Goal: Task Accomplishment & Management: Manage account settings

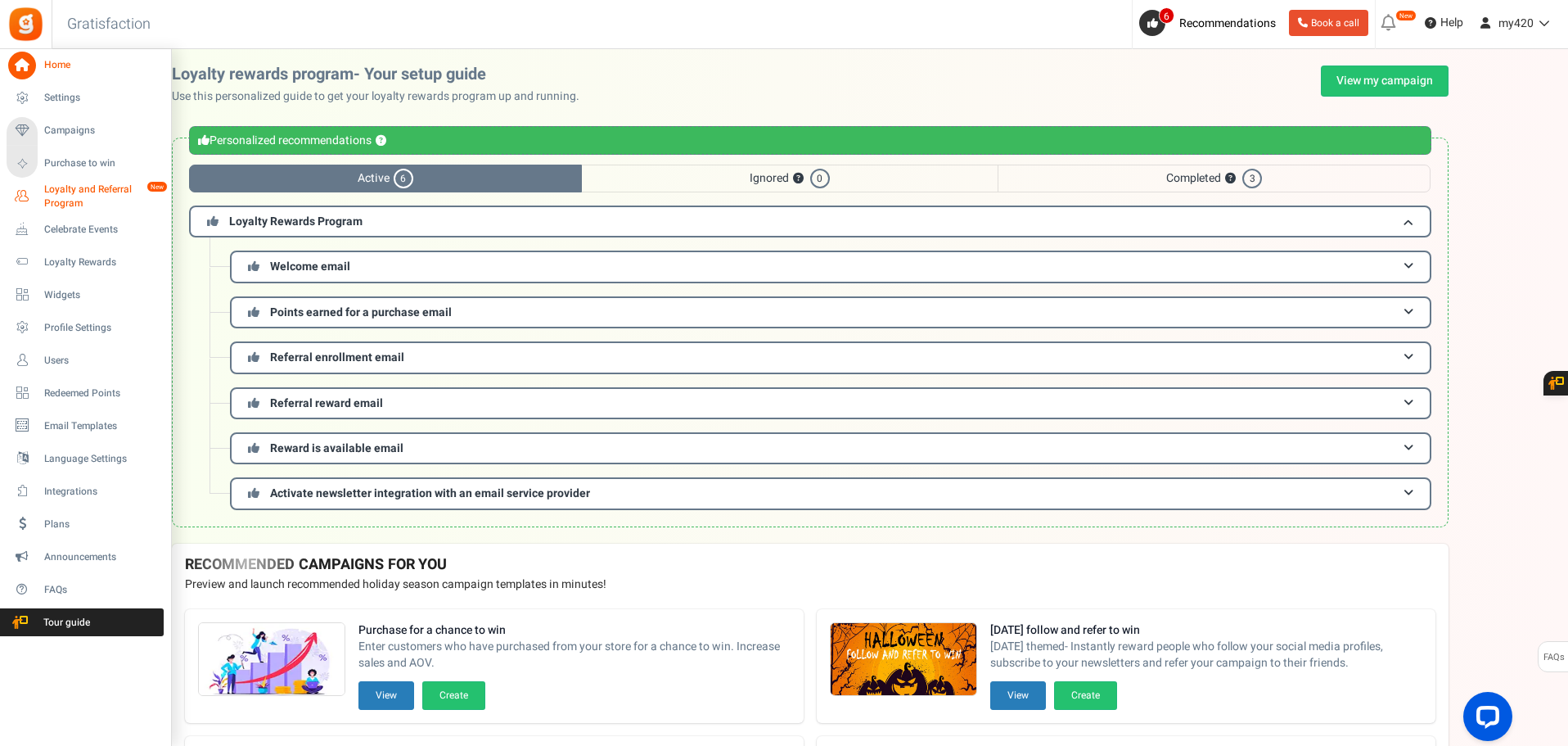
click at [57, 186] on span "Loyalty and Referral Program" at bounding box center [104, 197] width 120 height 28
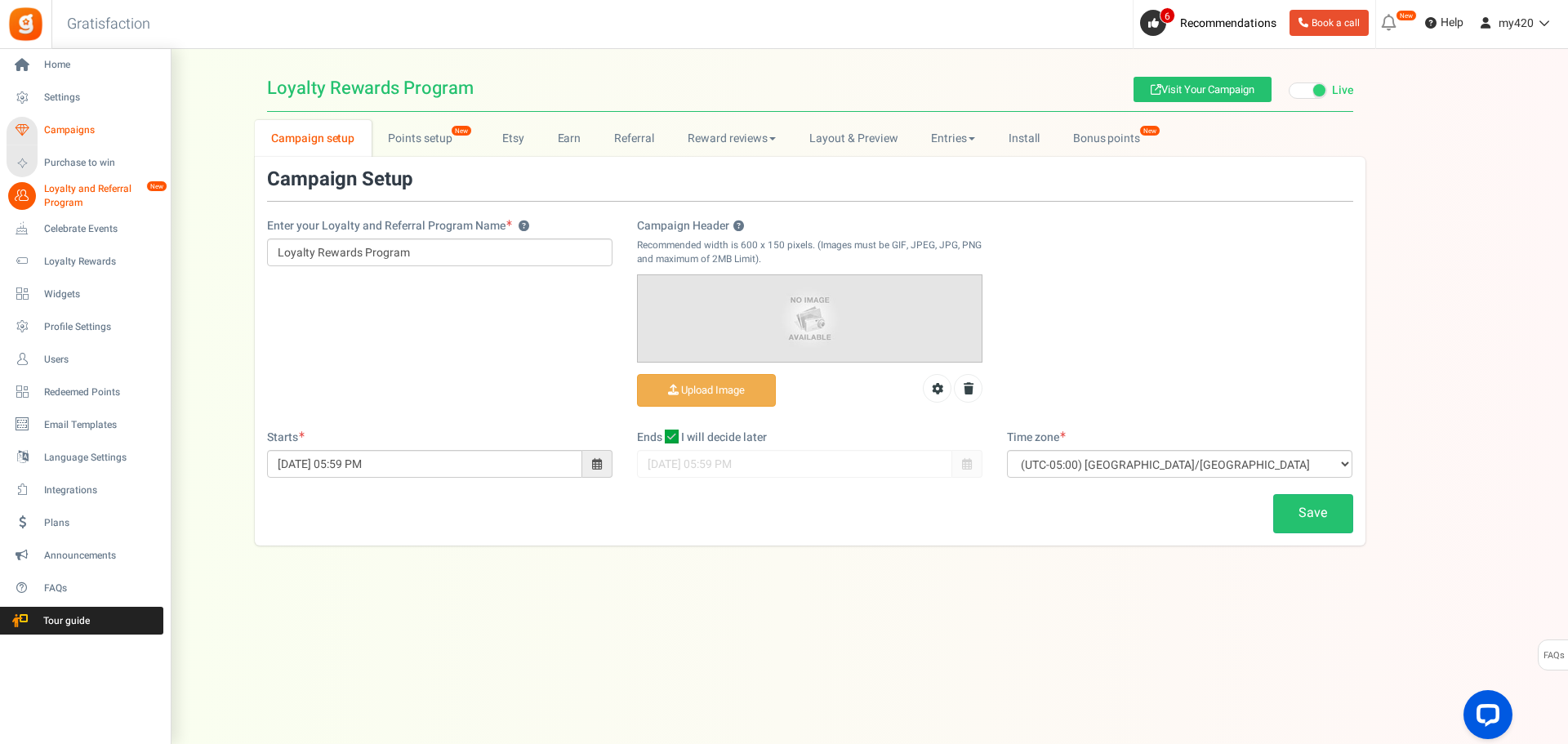
click at [72, 121] on link "Campaigns" at bounding box center [85, 131] width 157 height 28
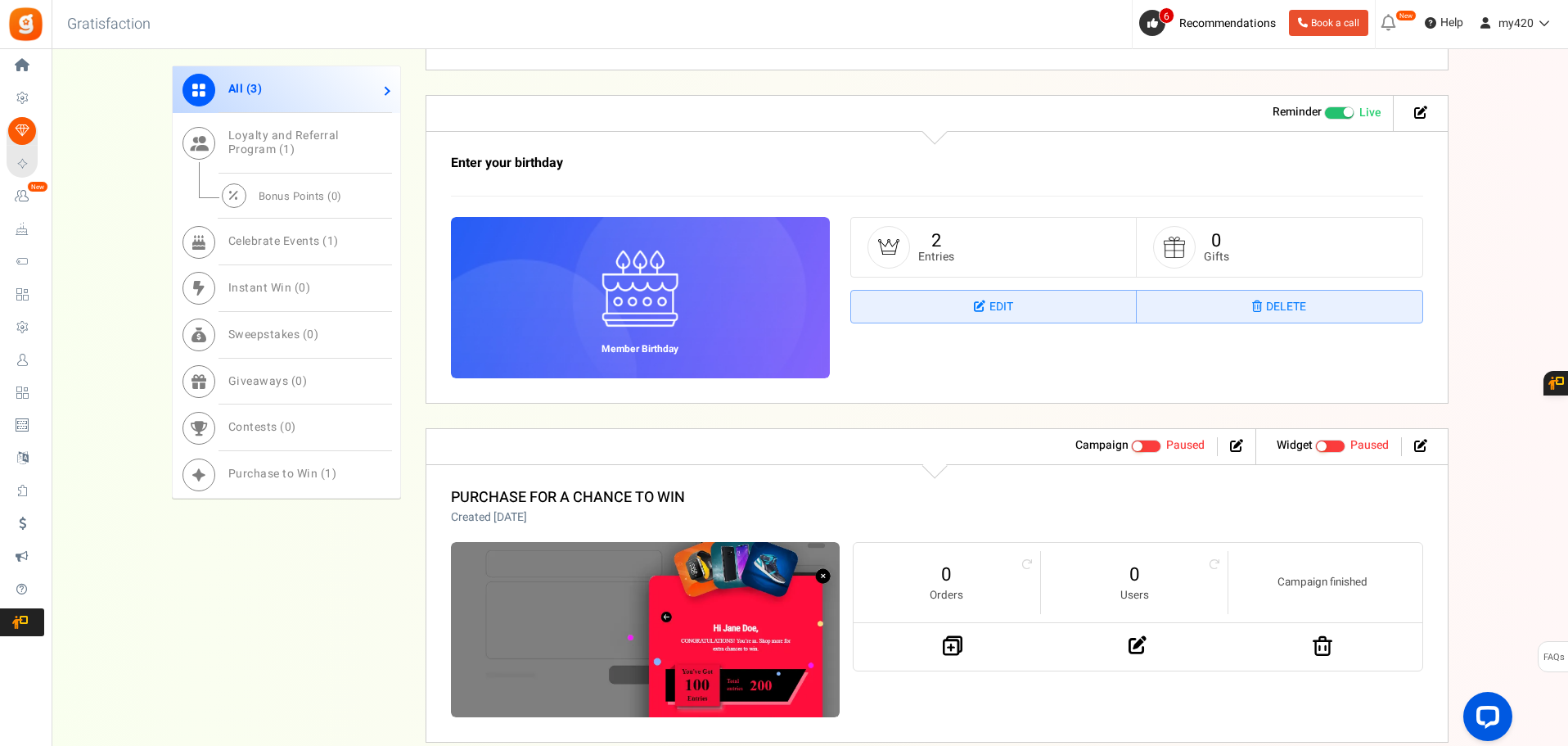
scroll to position [953, 0]
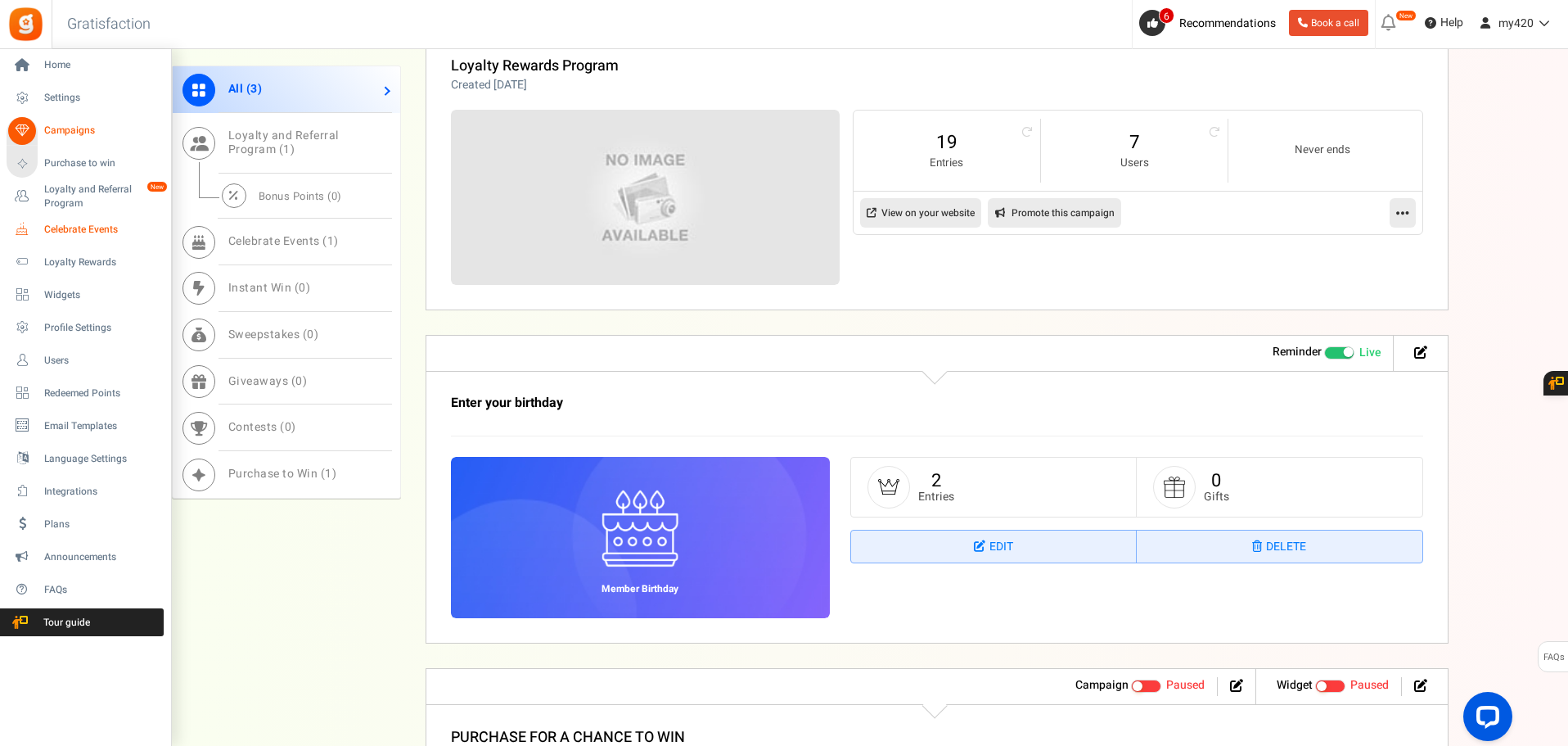
click at [69, 234] on span "Celebrate Events" at bounding box center [102, 229] width 115 height 14
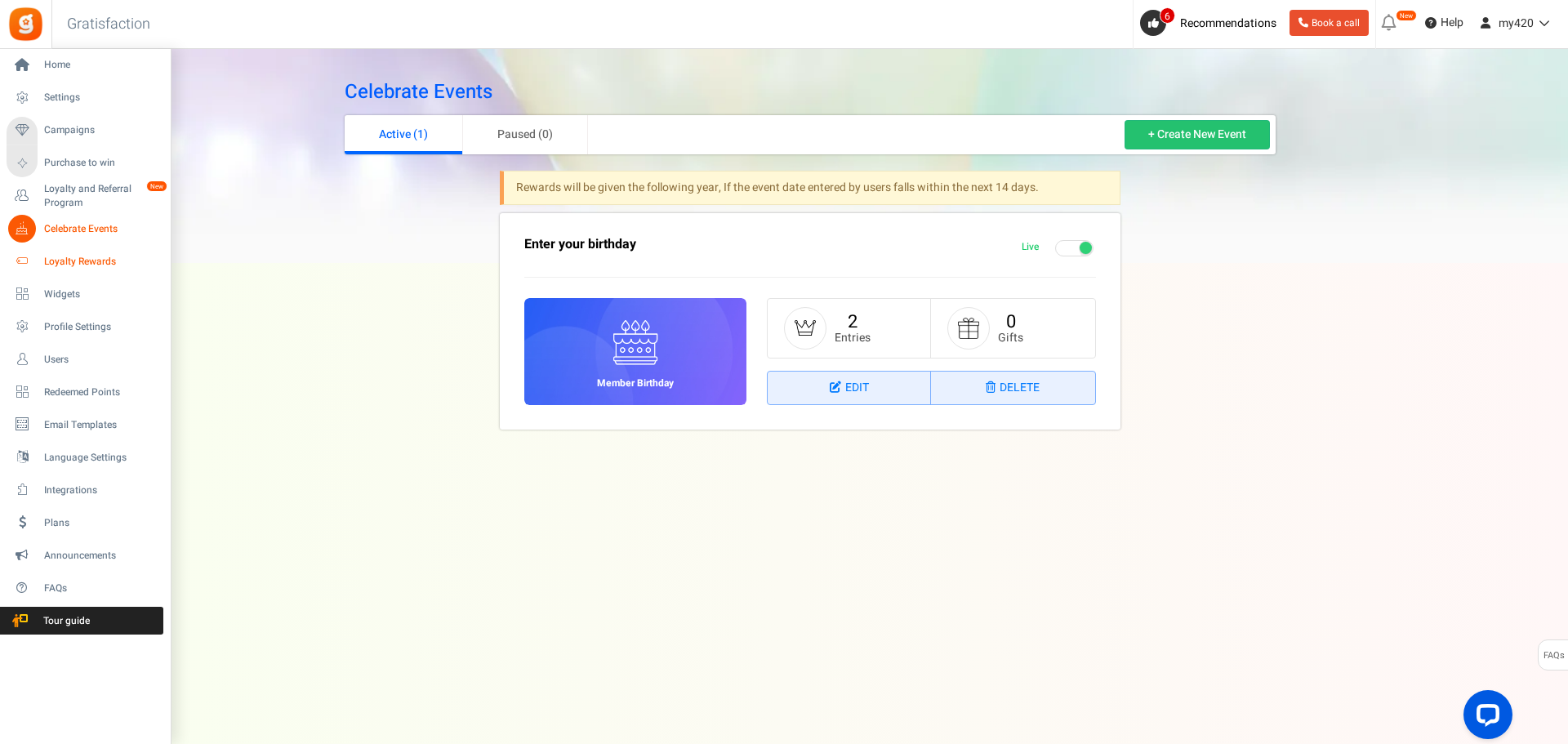
click at [66, 264] on span "Loyalty Rewards" at bounding box center [101, 261] width 115 height 14
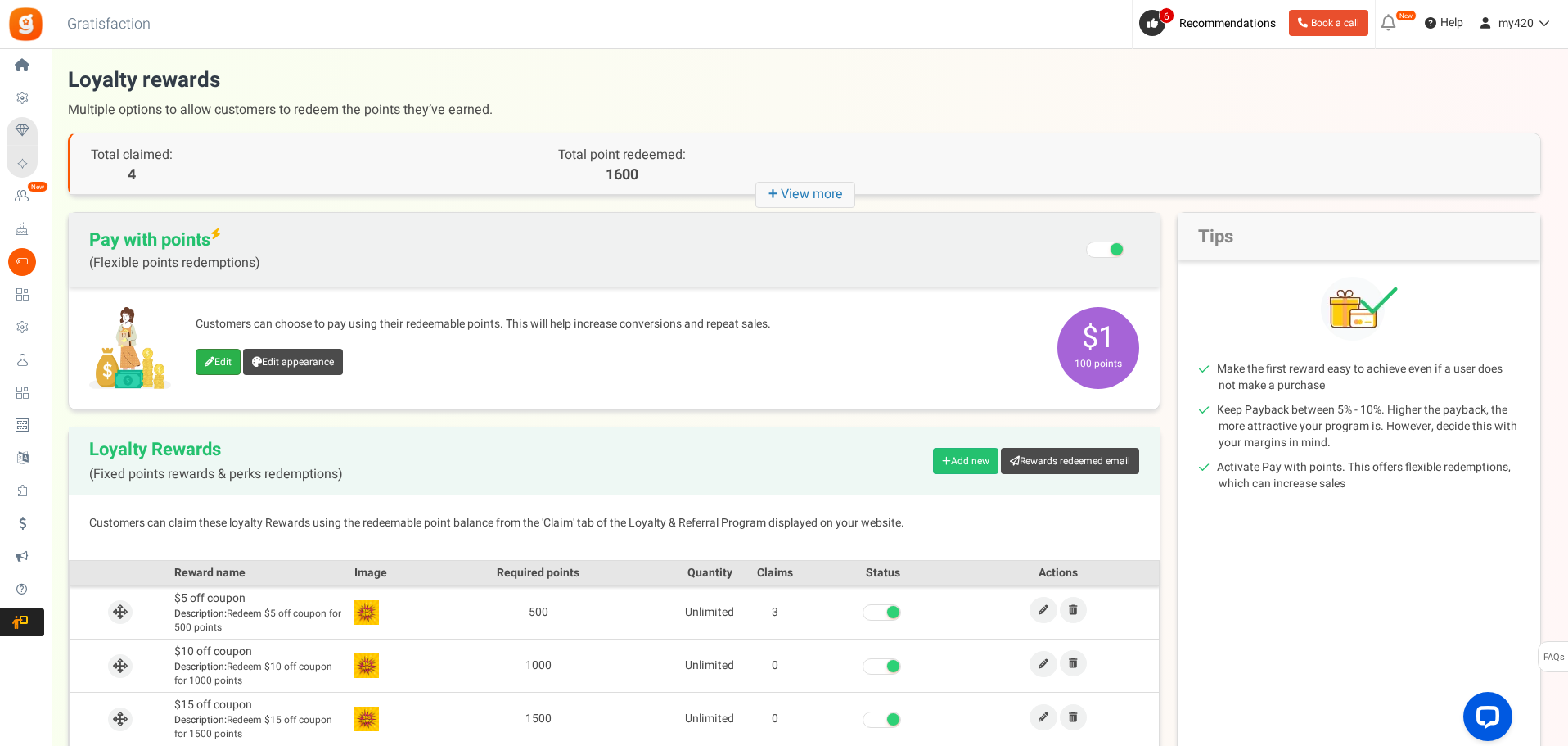
click at [216, 360] on link "Edit" at bounding box center [218, 362] width 45 height 26
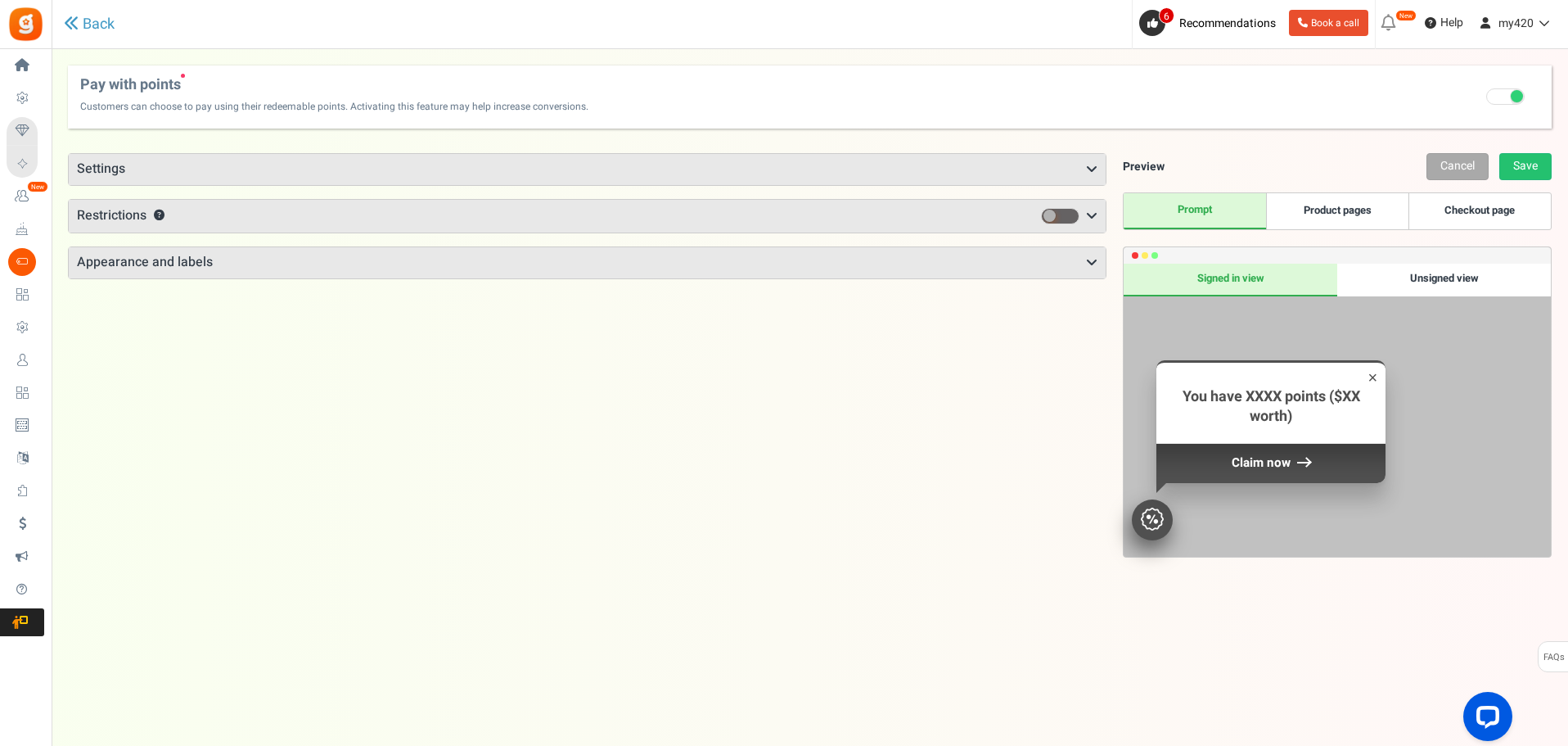
click at [147, 159] on h3 "Settings" at bounding box center [587, 169] width 1037 height 31
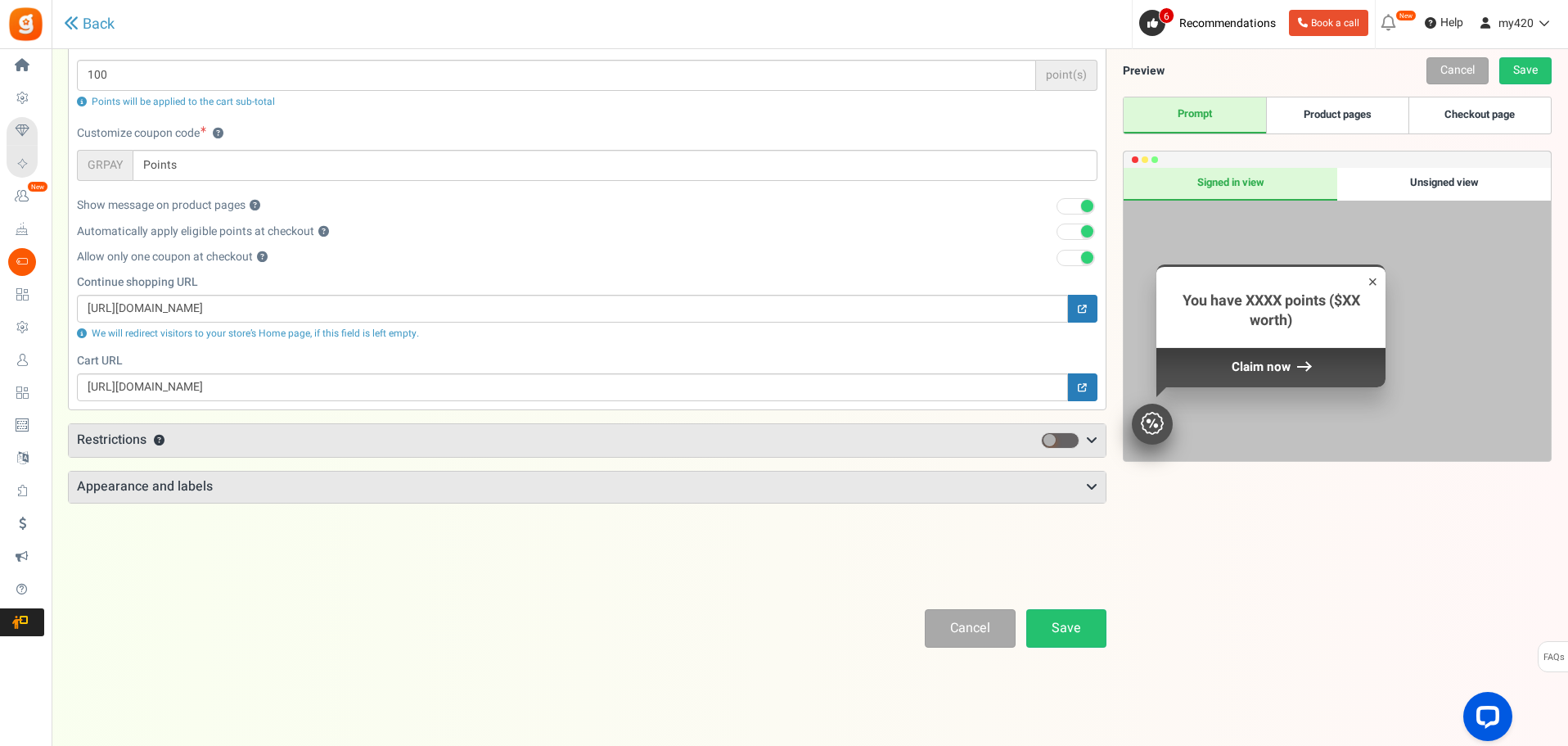
scroll to position [159, 0]
click at [155, 487] on h3 "Appearance and labels" at bounding box center [587, 486] width 1037 height 31
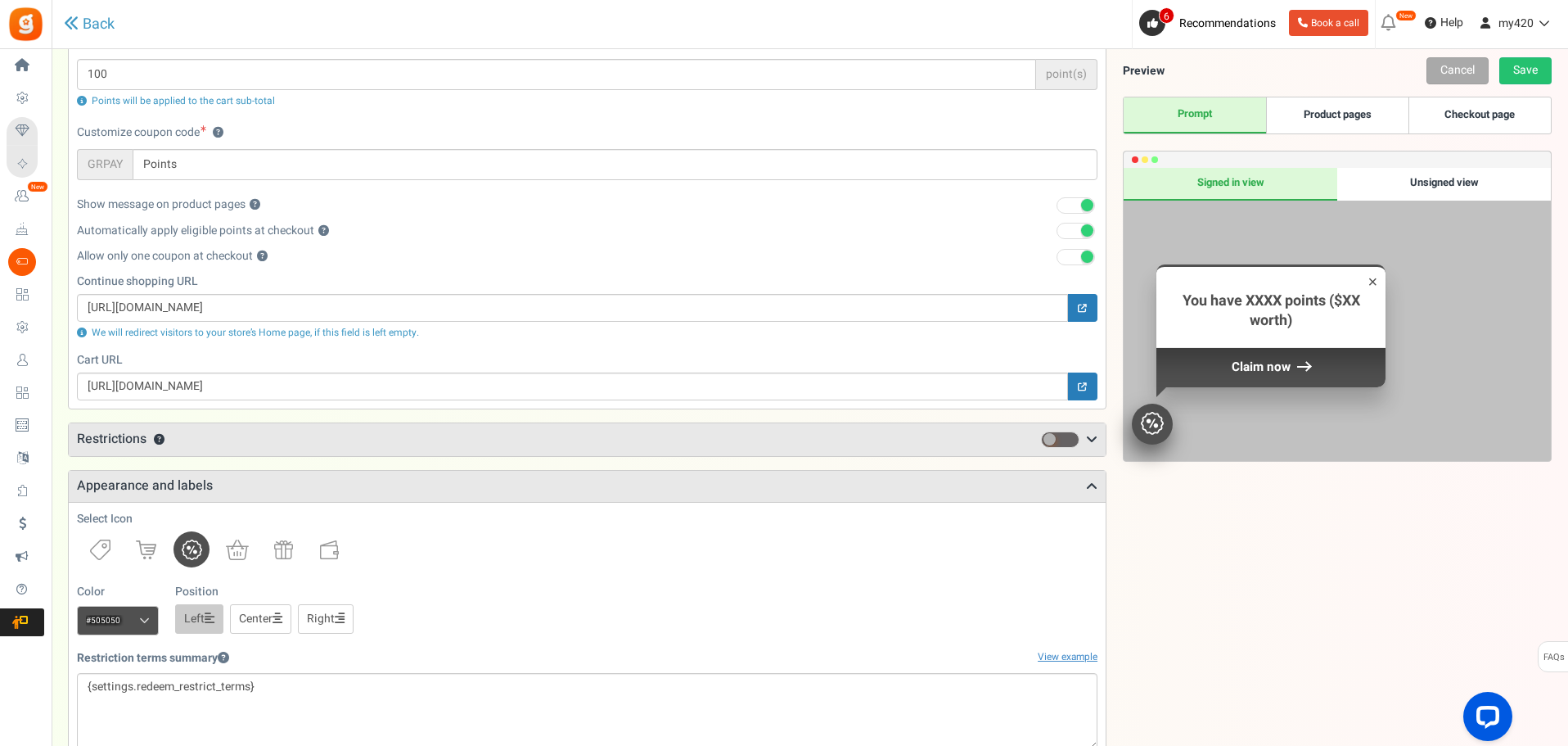
click at [121, 441] on span "Restrictions" at bounding box center [112, 438] width 70 height 20
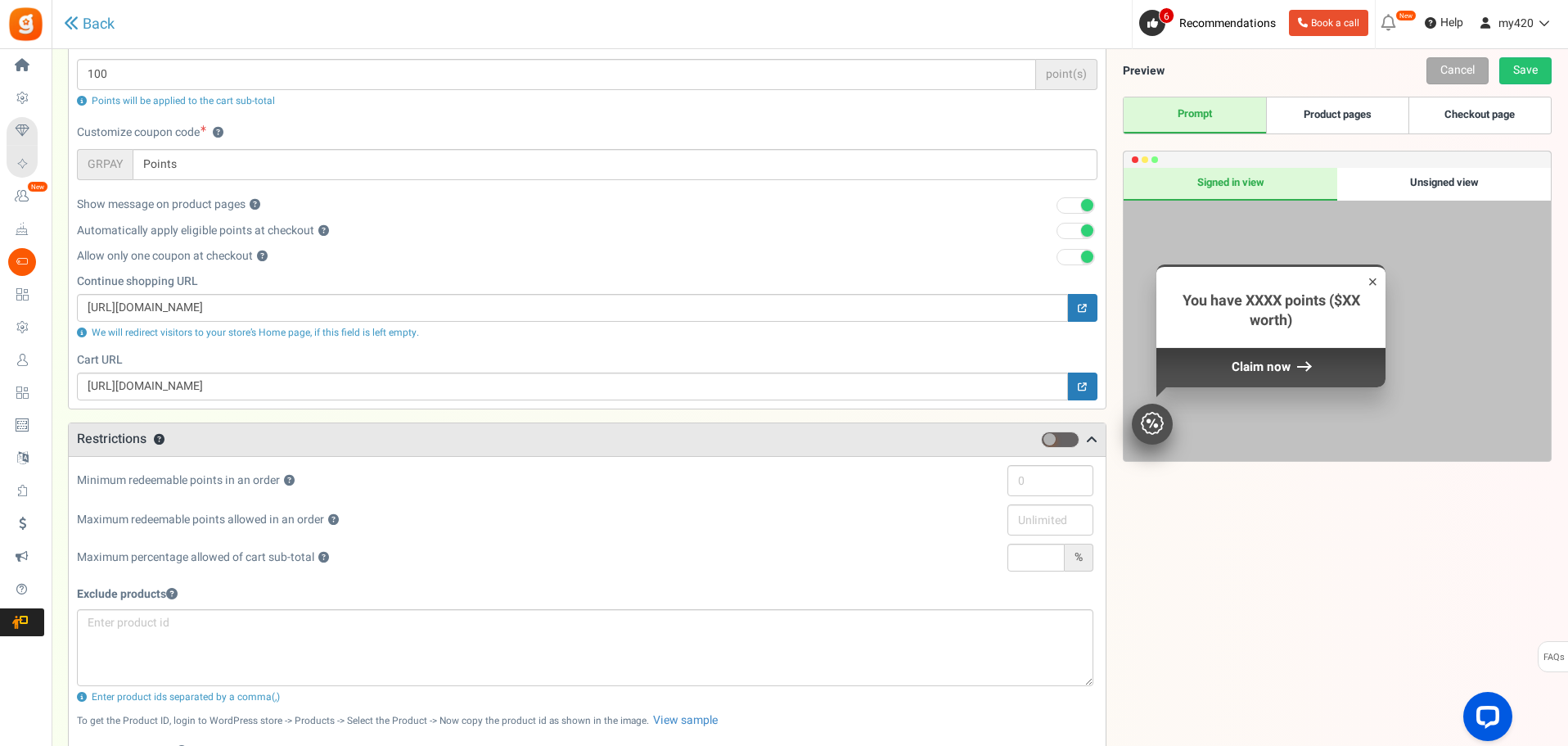
click at [121, 441] on span "Restrictions" at bounding box center [112, 438] width 70 height 20
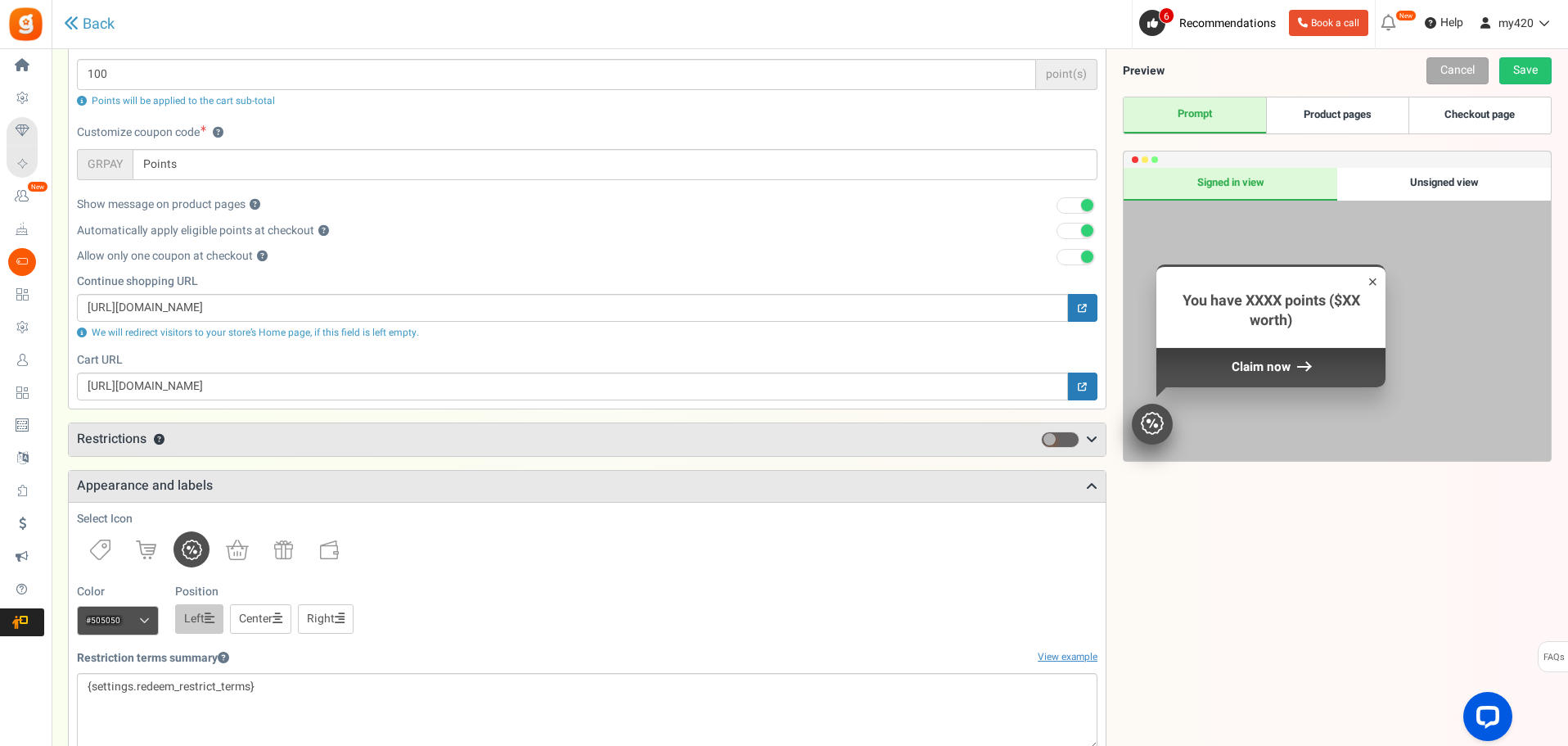
click at [116, 485] on h3 "Appearance and labels" at bounding box center [587, 486] width 1037 height 31
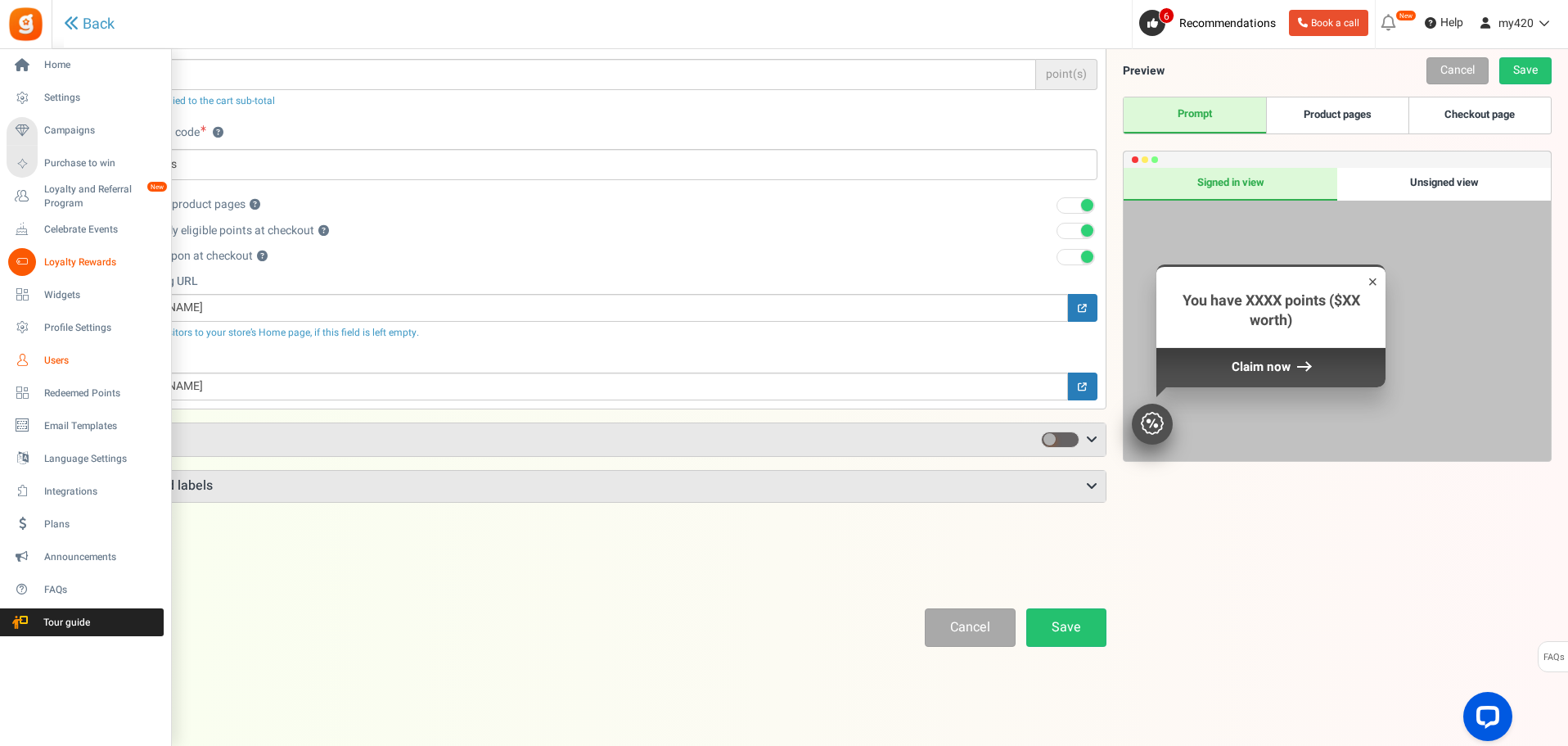
click at [58, 363] on span "Users" at bounding box center [102, 360] width 115 height 14
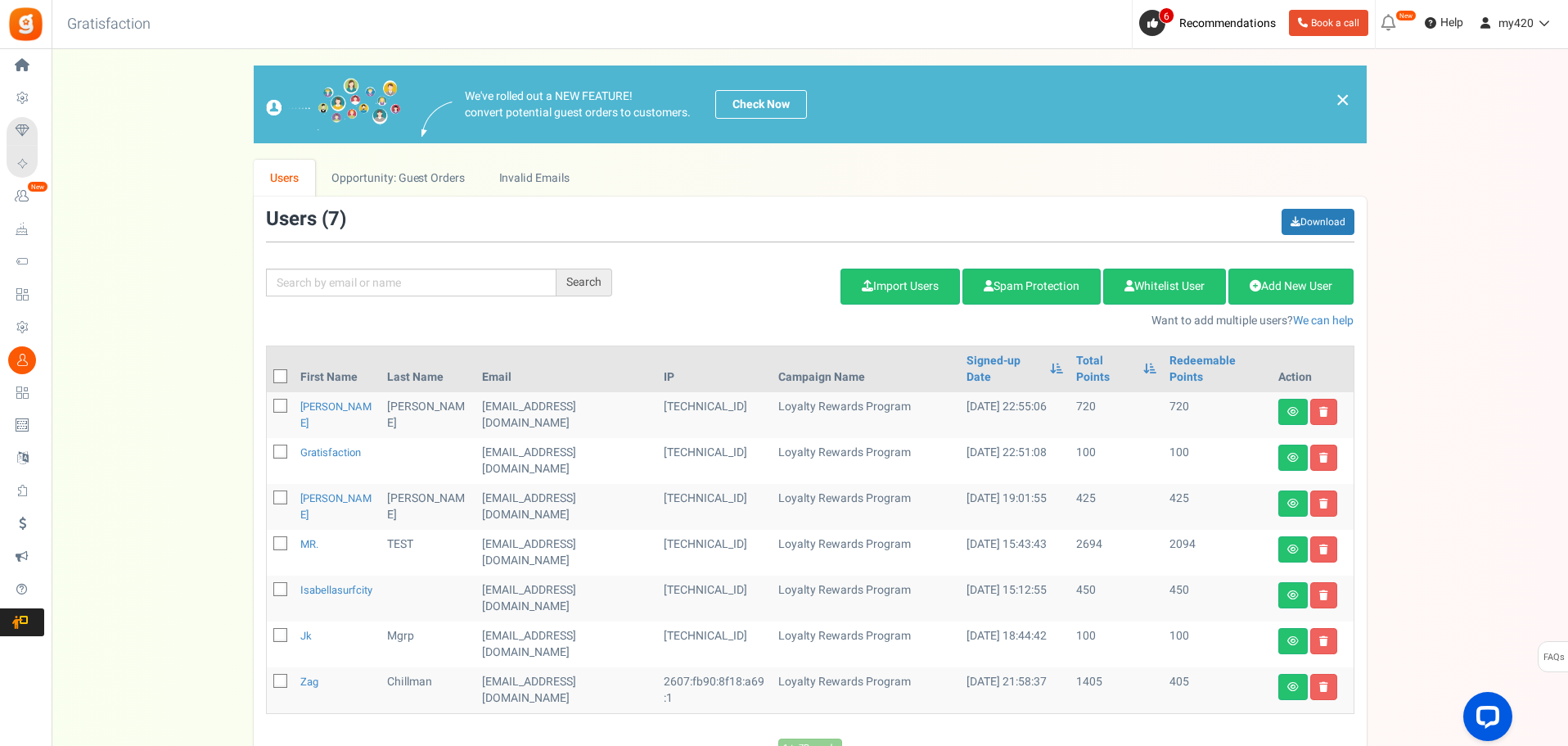
click at [202, 490] on div "We've rolled out a NEW FEATURE! convert potential guest orders to customers. Ch…" at bounding box center [810, 418] width 1484 height 705
drag, startPoint x: 524, startPoint y: 428, endPoint x: 455, endPoint y: 427, distance: 69.0
click at [476, 438] on td "[EMAIL_ADDRESS][DOMAIN_NAME]" at bounding box center [566, 461] width 182 height 46
copy td "[EMAIL_ADDRESS][DOMAIN_NAME]"
click at [592, 438] on td "[EMAIL_ADDRESS][DOMAIN_NAME]" at bounding box center [566, 461] width 182 height 46
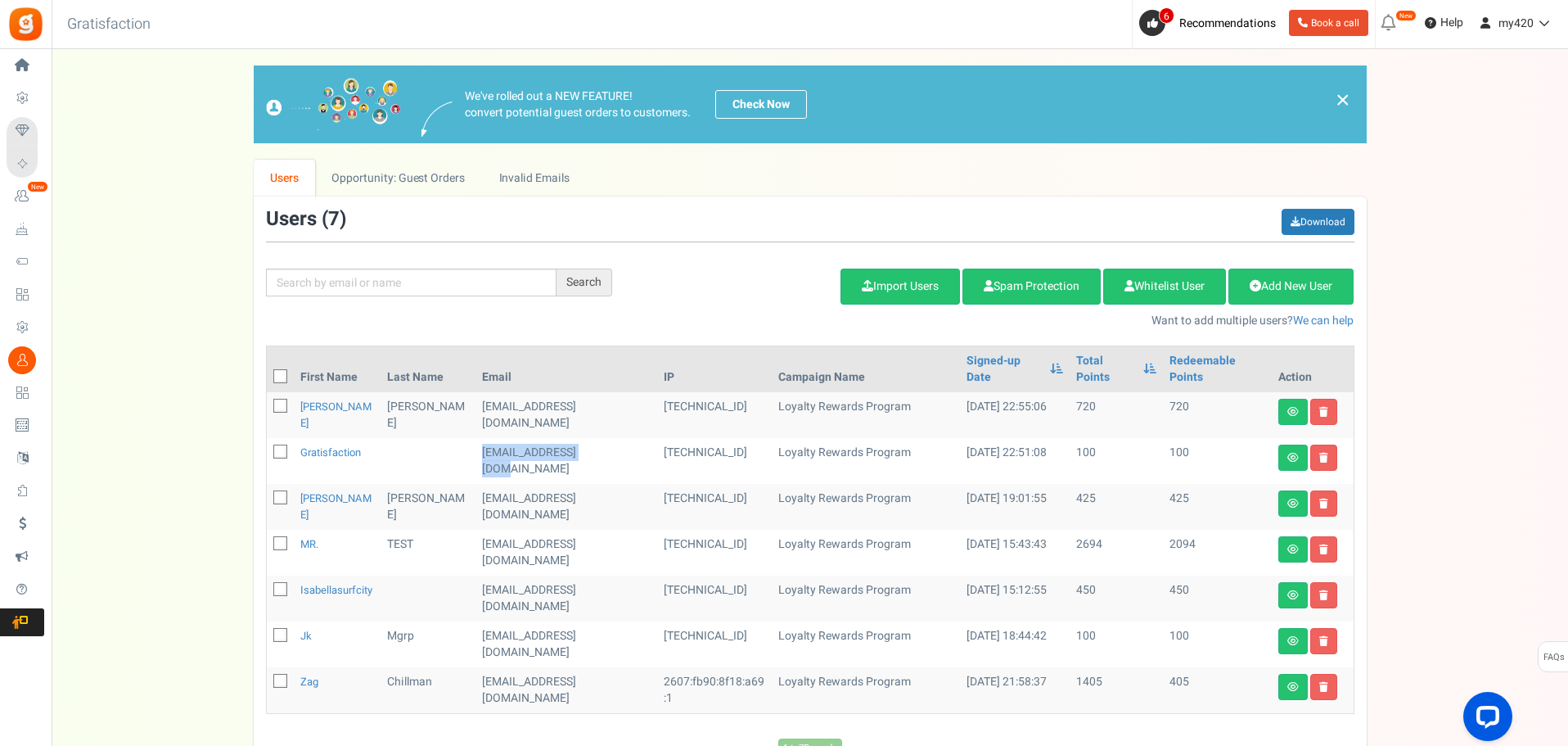
drag, startPoint x: 589, startPoint y: 429, endPoint x: 408, endPoint y: 439, distance: 181.3
click at [408, 439] on tr "Gratisfaction [EMAIL_ADDRESS][DOMAIN_NAME] [TECHNICAL_ID] Loyalty Rewards Progr…" at bounding box center [810, 461] width 1087 height 46
